Goal: Transaction & Acquisition: Purchase product/service

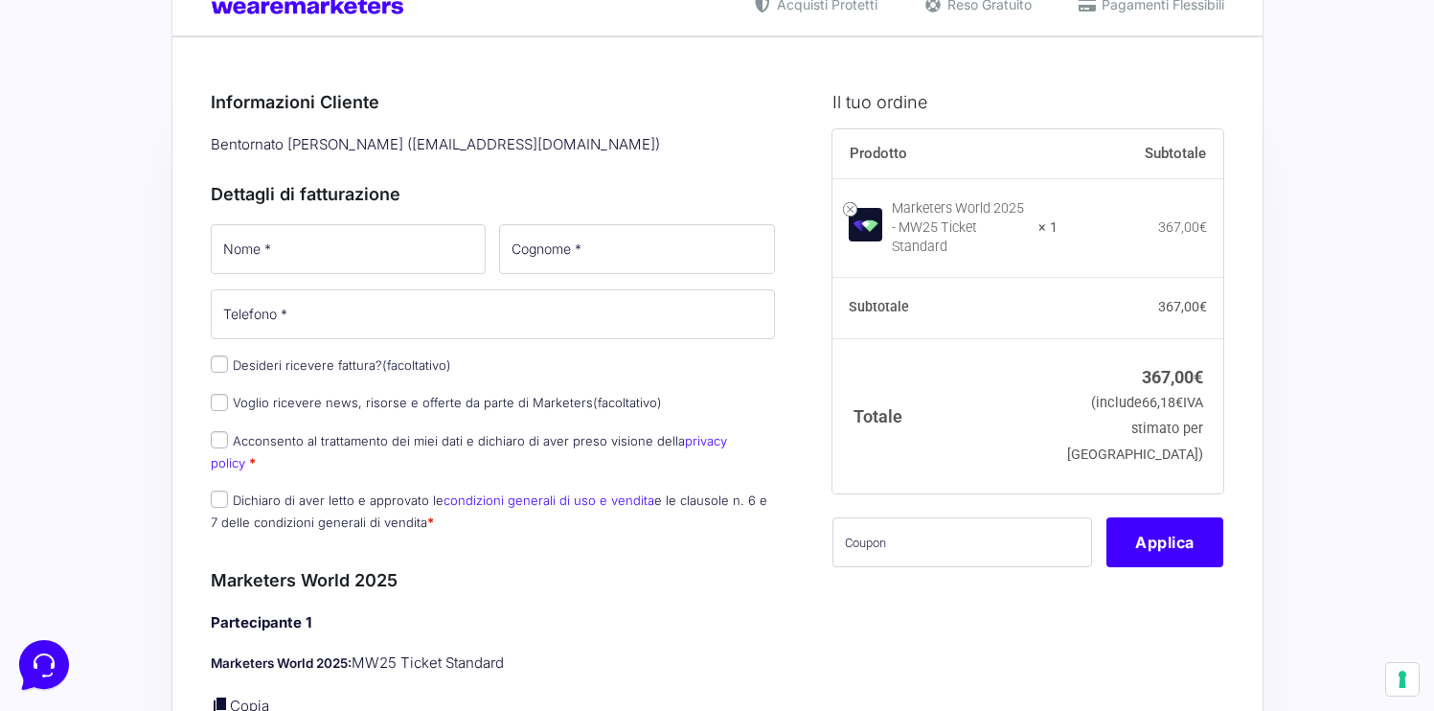
scroll to position [63, 0]
drag, startPoint x: 882, startPoint y: 516, endPoint x: 872, endPoint y: 520, distance: 11.2
click at [883, 518] on input "text" at bounding box center [963, 543] width 260 height 50
paste input "mw25exploregiada"
type input "mw25exploregiada"
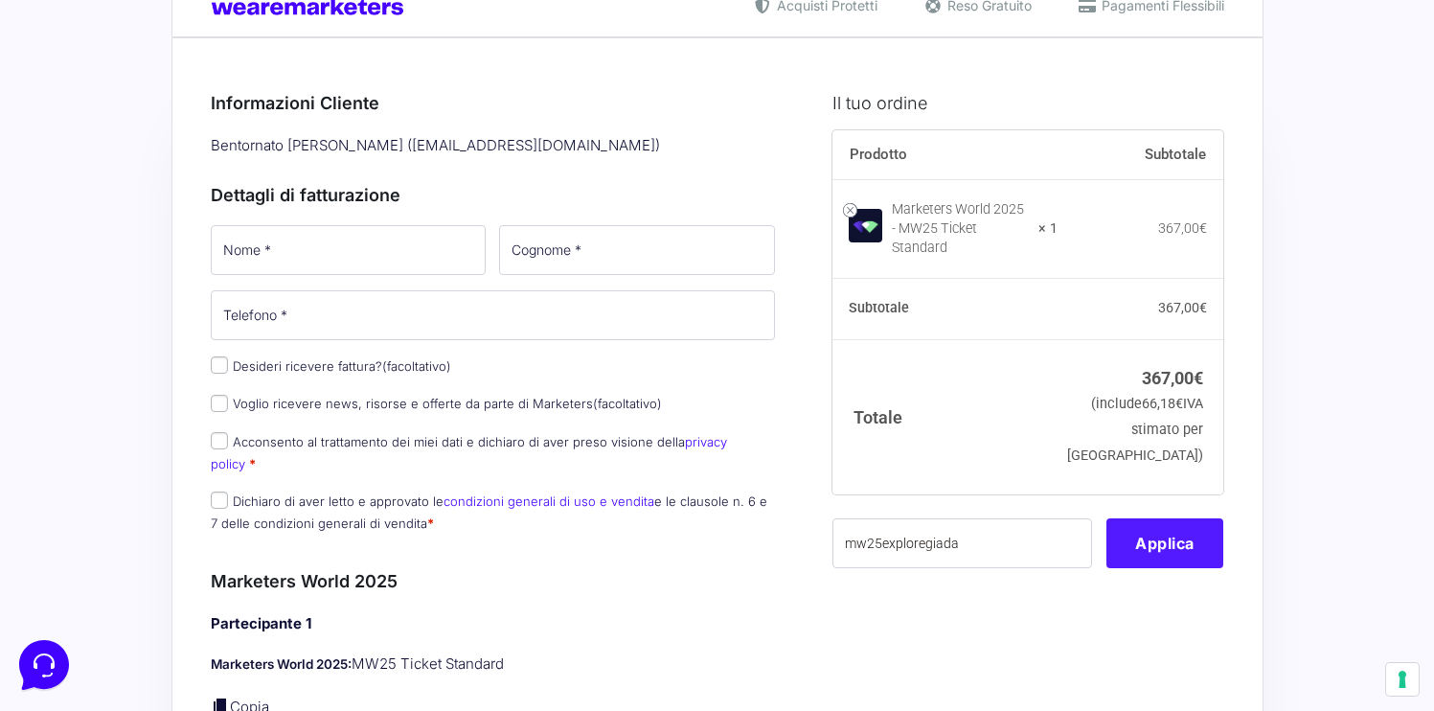
click at [1153, 538] on button "Applica" at bounding box center [1165, 543] width 117 height 50
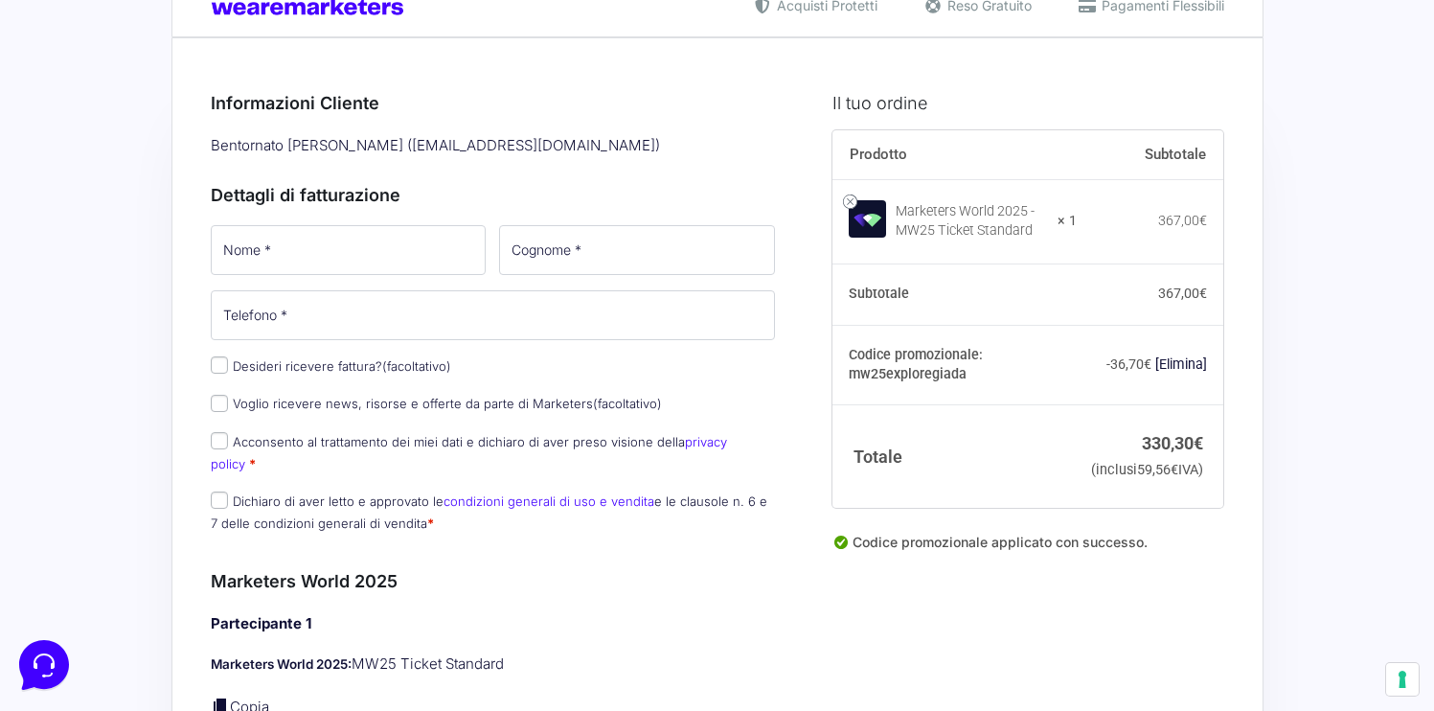
click at [944, 384] on th "Codice promozionale: mw25exploregiada" at bounding box center [955, 365] width 244 height 80
drag, startPoint x: 966, startPoint y: 379, endPoint x: 847, endPoint y: 381, distance: 118.8
click at [847, 381] on th "Codice promozionale: mw25exploregiada" at bounding box center [955, 365] width 244 height 80
copy th "mw25exploregiada"
